Goal: Transaction & Acquisition: Purchase product/service

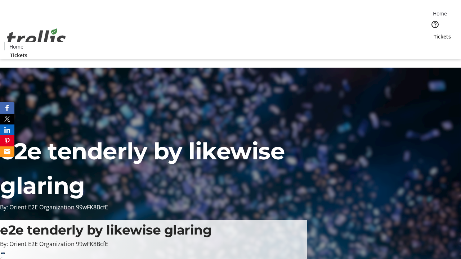
click at [434, 33] on span "Tickets" at bounding box center [442, 37] width 17 height 8
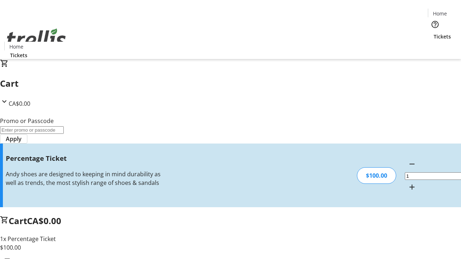
type input "BAR"
